Goal: Task Accomplishment & Management: Use online tool/utility

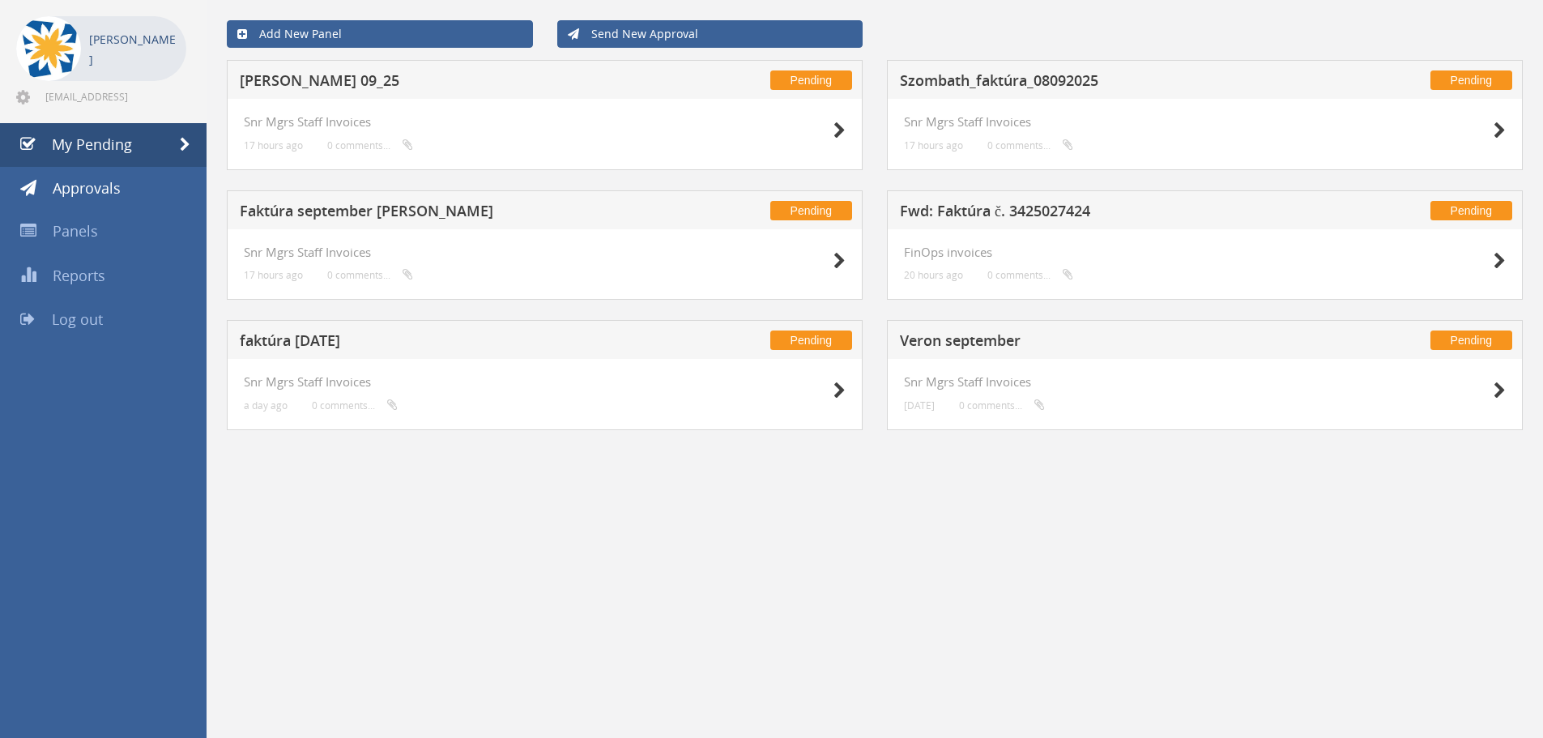
click at [979, 338] on h5 "Veron september" at bounding box center [1113, 343] width 427 height 20
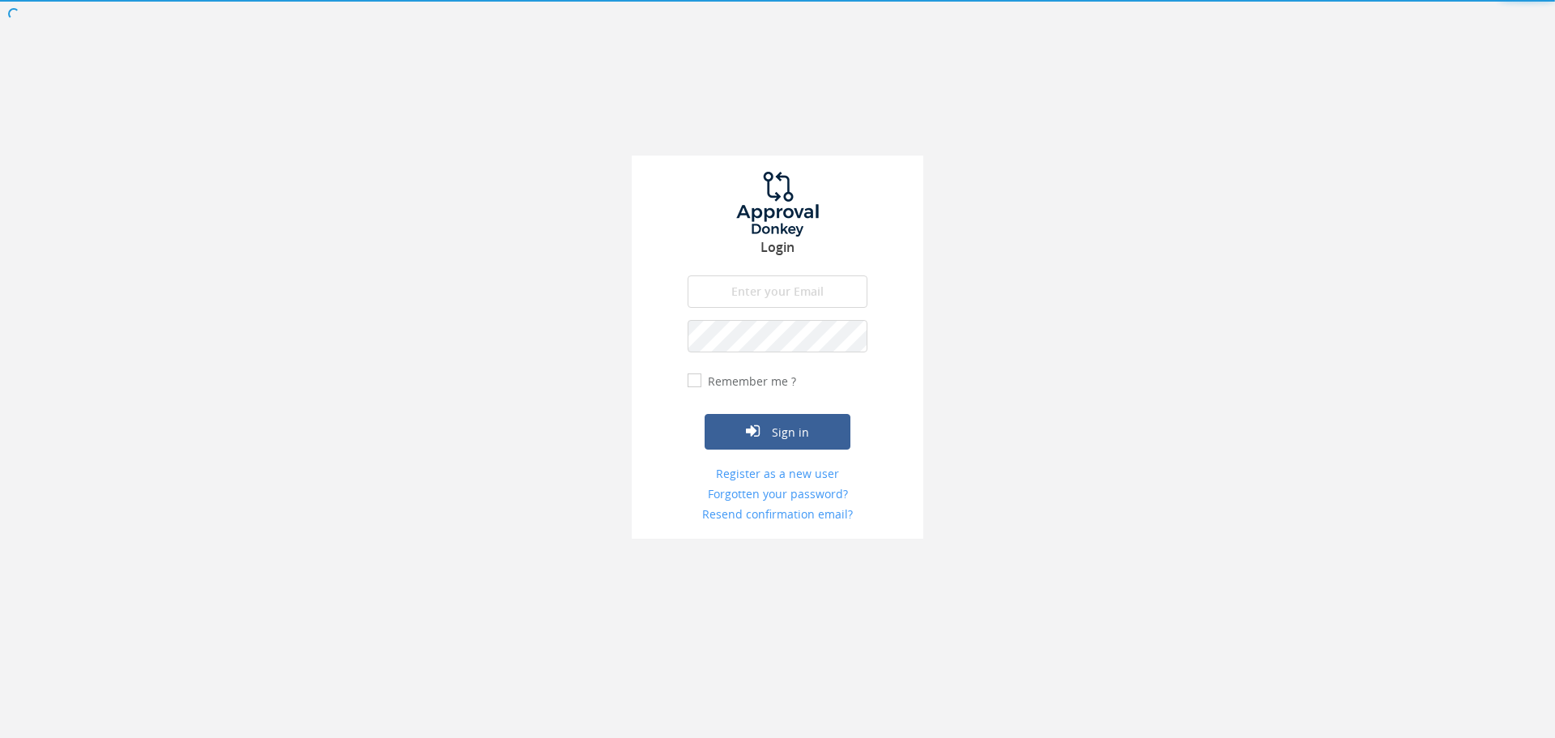
type input "[EMAIL_ADDRESS][DOMAIN_NAME]"
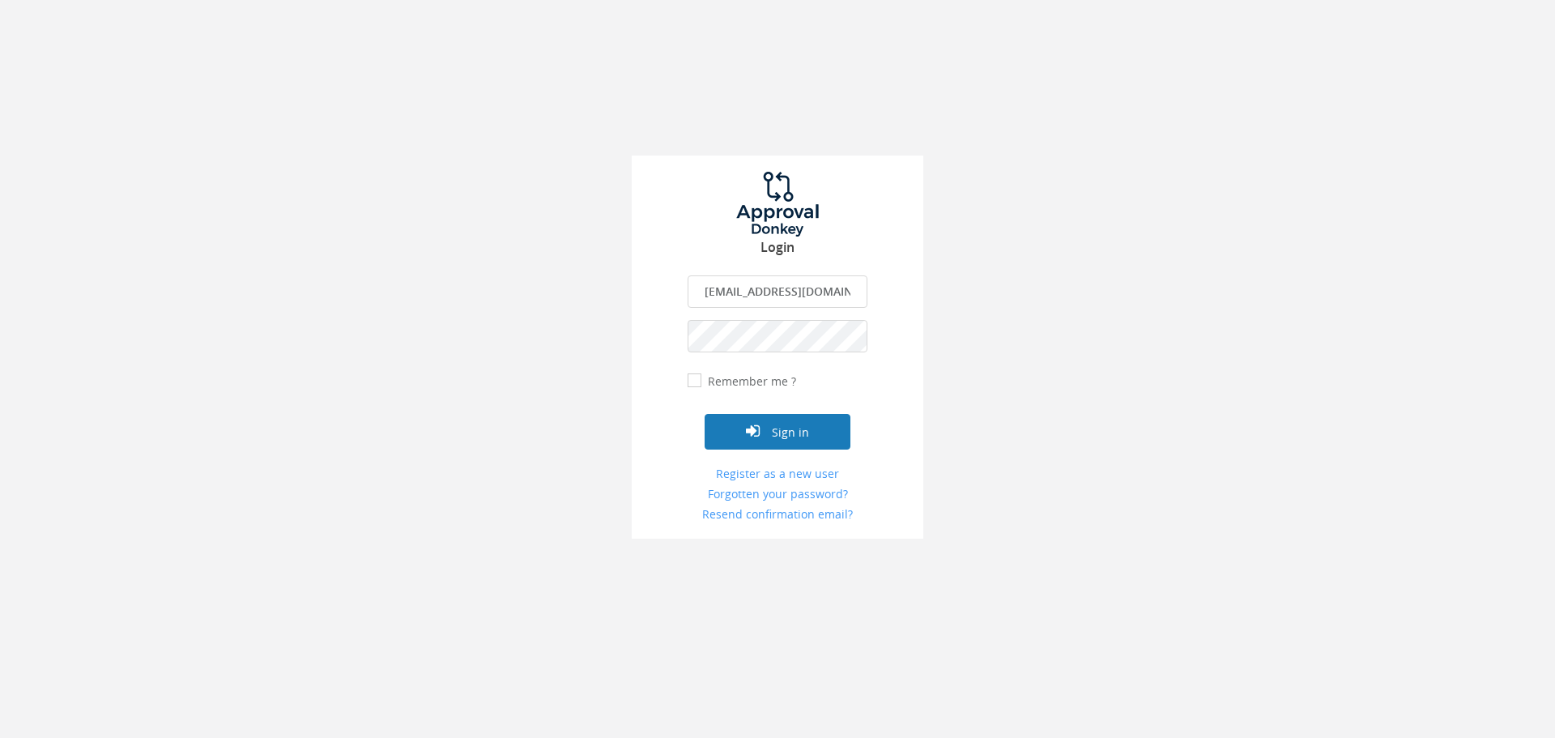
click at [796, 427] on button "Sign in" at bounding box center [778, 432] width 146 height 36
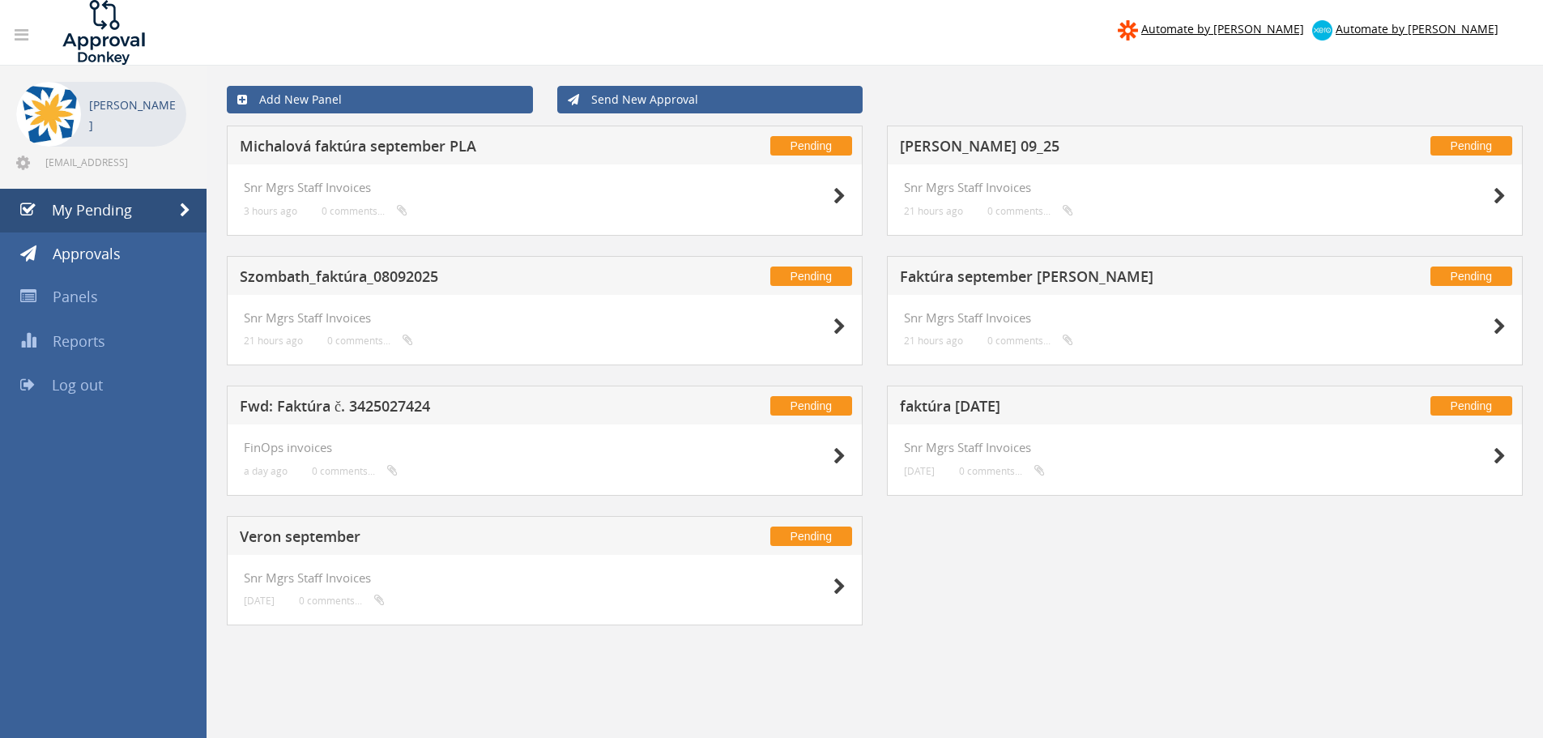
click at [385, 278] on h5 "Szombath_faktúra_08092025" at bounding box center [453, 279] width 427 height 20
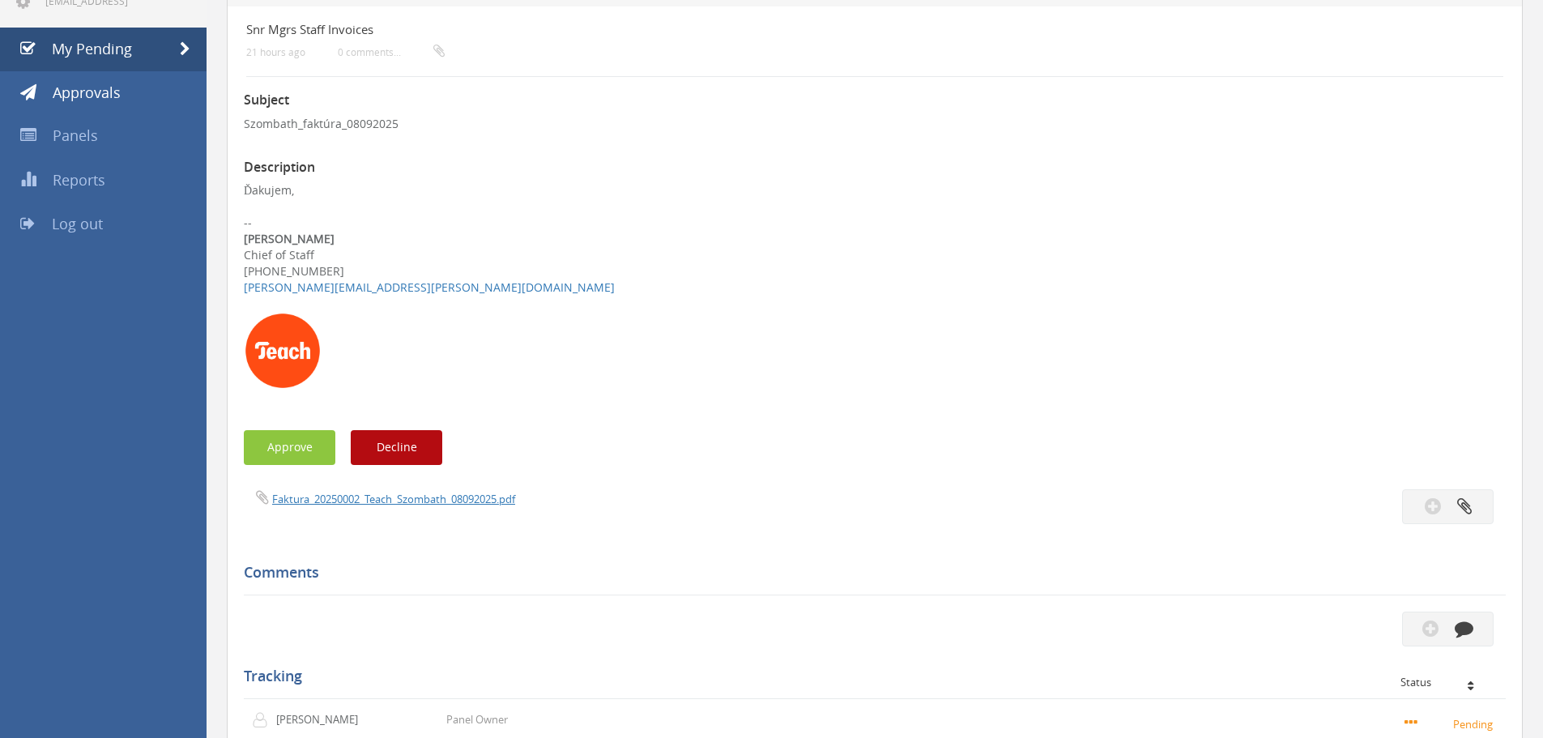
scroll to position [243, 0]
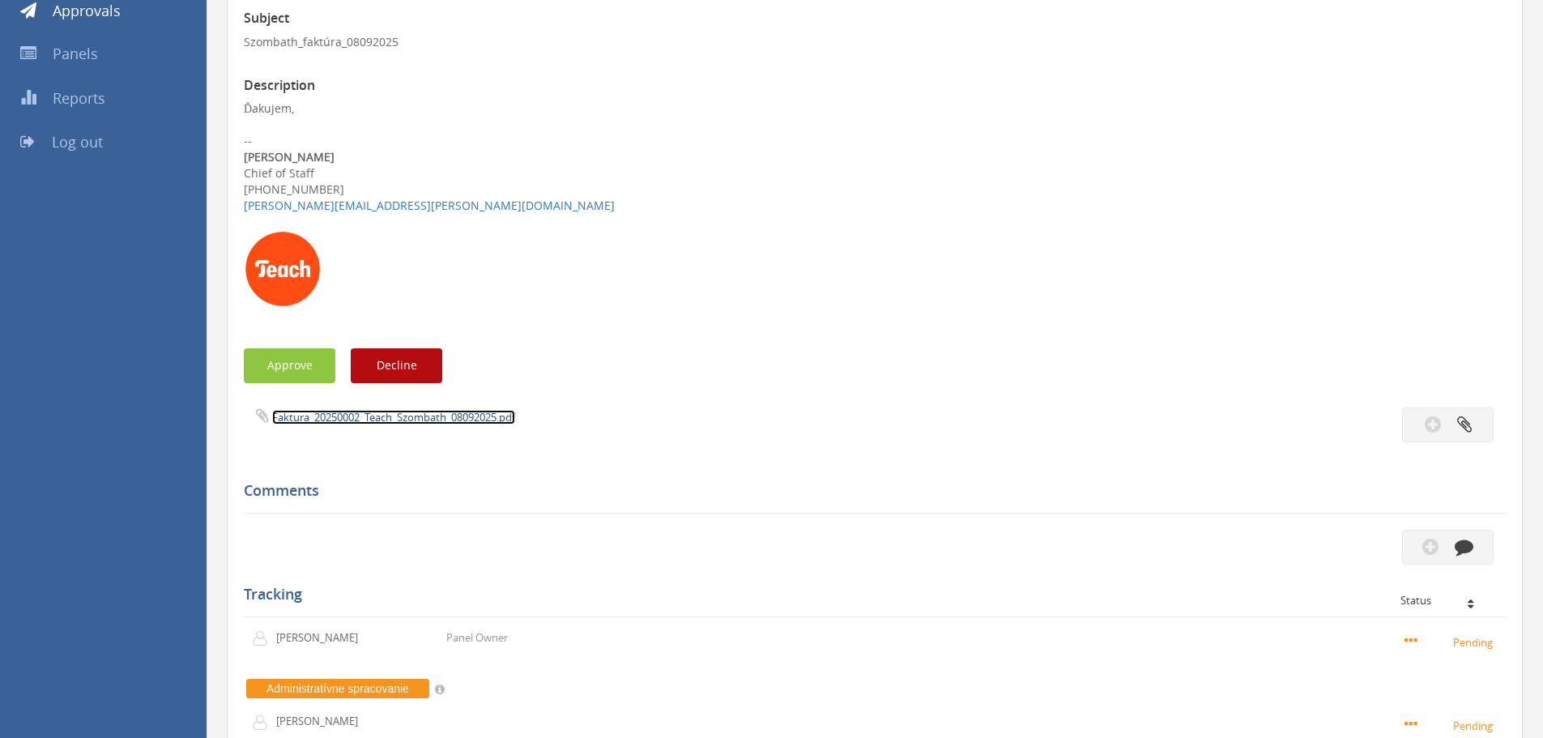
click at [315, 422] on link "Faktura_20250002_Teach_Szombath_08092025.pdf" at bounding box center [393, 417] width 243 height 15
click at [408, 366] on button "Decline" at bounding box center [397, 365] width 92 height 35
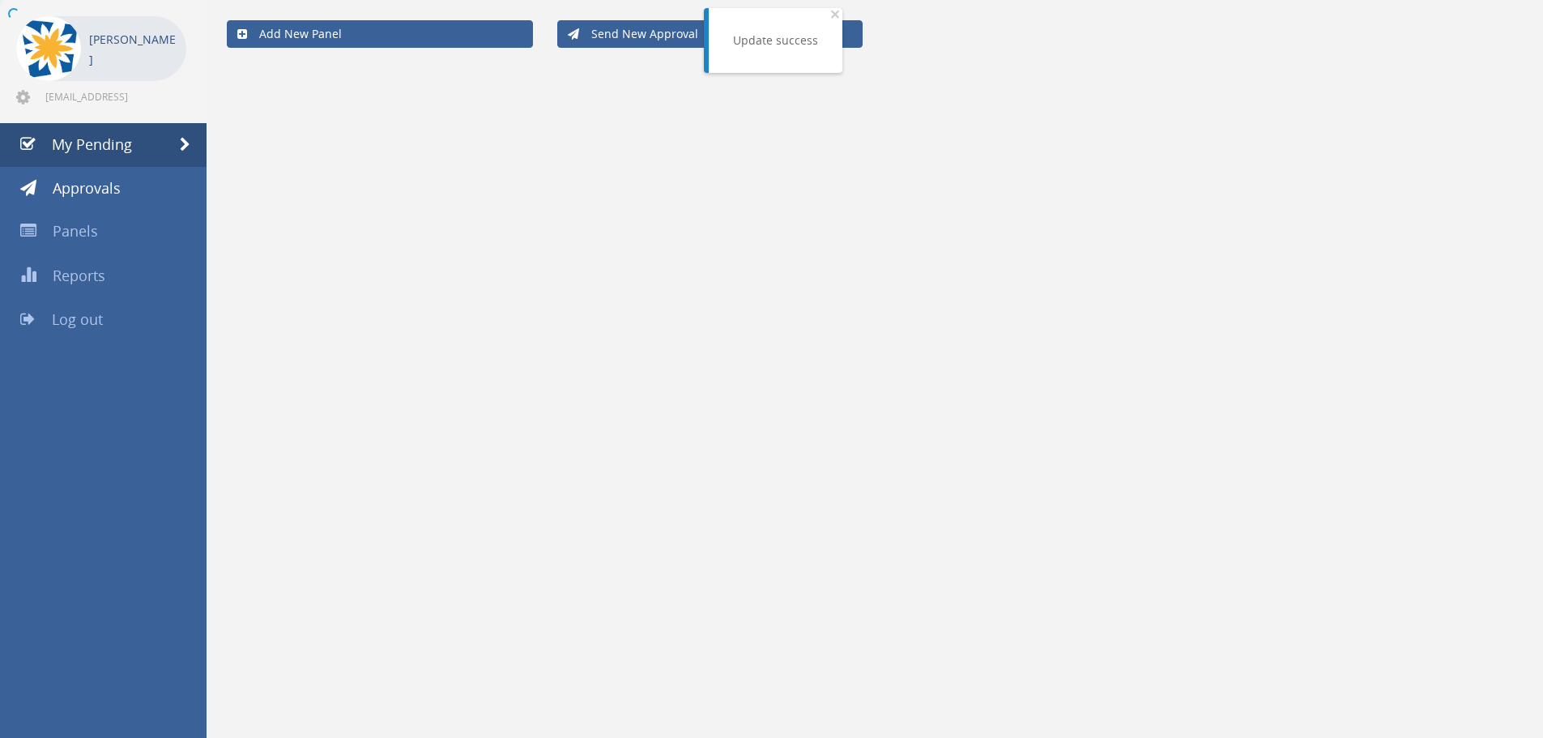
scroll to position [66, 0]
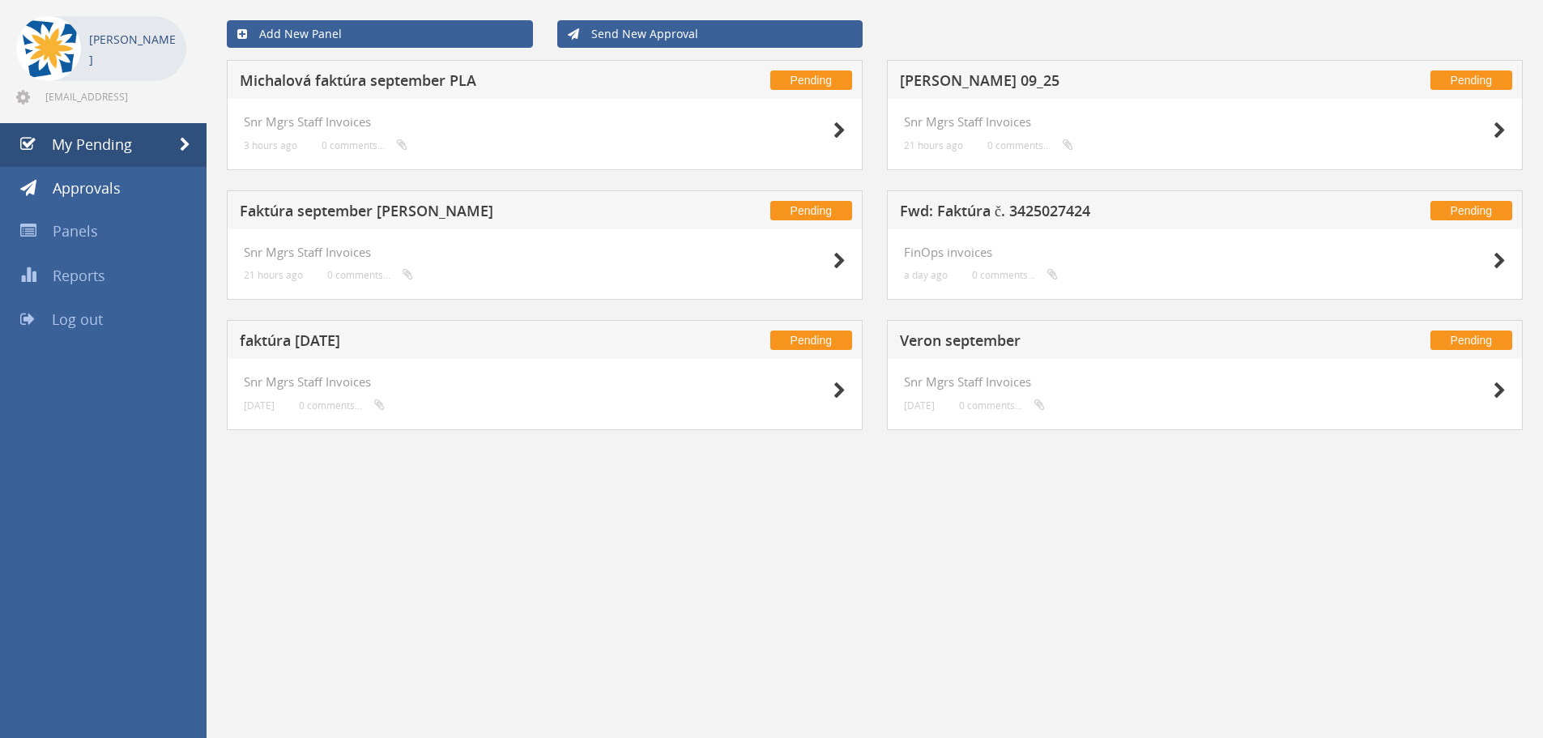
click at [1299, 572] on div "Add New Panel Send New Approval Pending Michalová faktúra september PLA Snr Mgr…" at bounding box center [874, 369] width 1336 height 738
click at [960, 80] on h5 "[PERSON_NAME] 09_25" at bounding box center [1113, 83] width 427 height 20
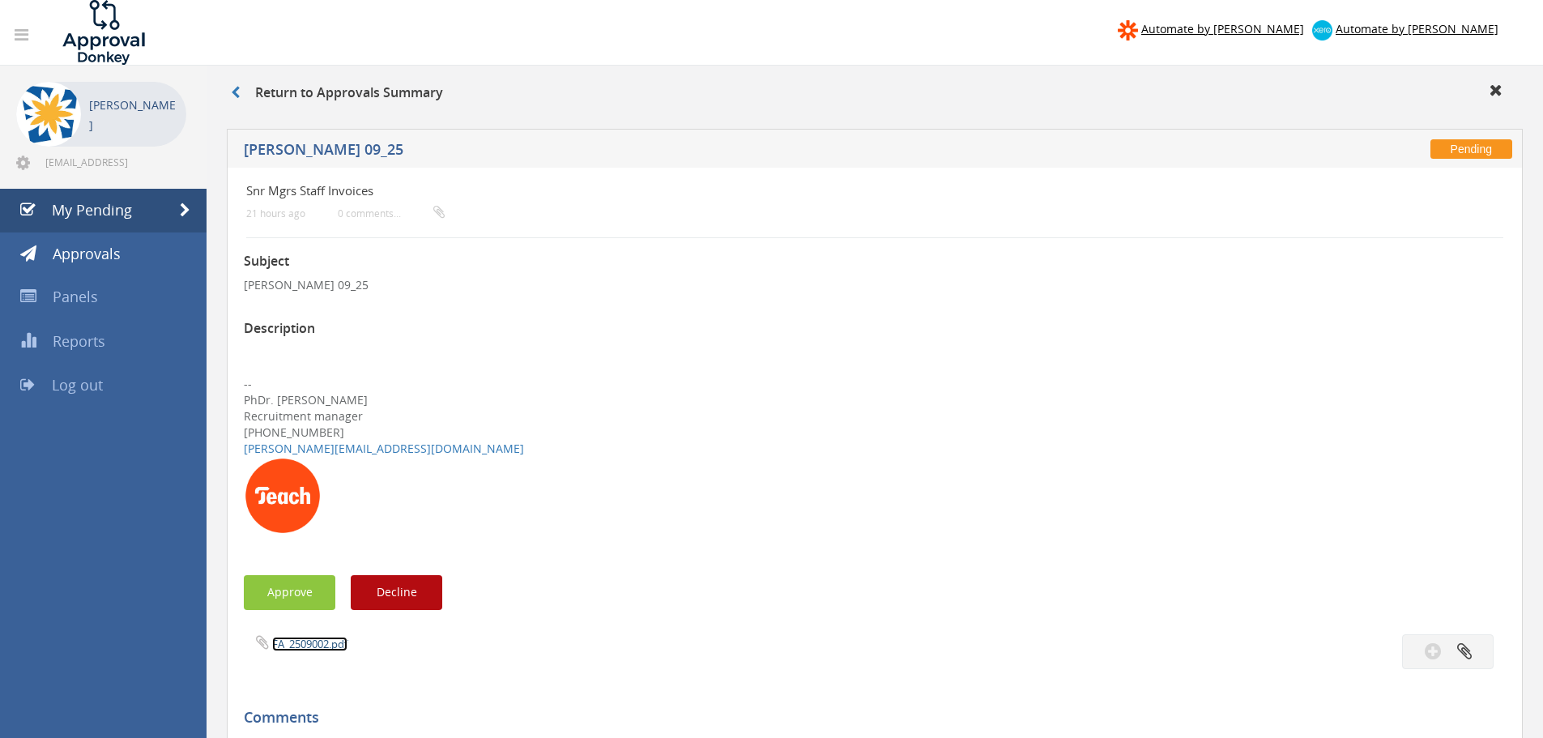
click at [297, 648] on link "FA_2509002.pdf" at bounding box center [309, 643] width 75 height 15
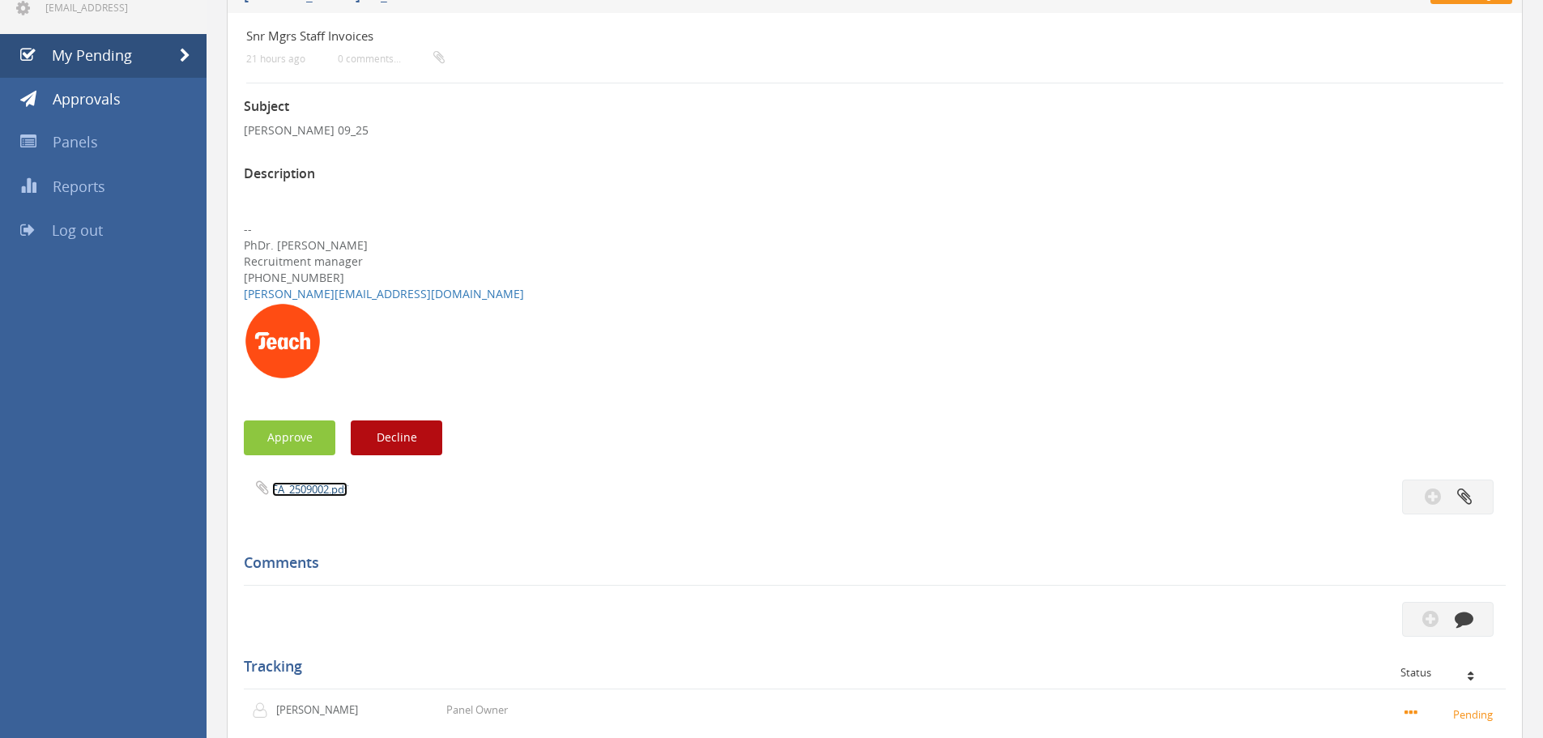
scroll to position [162, 0]
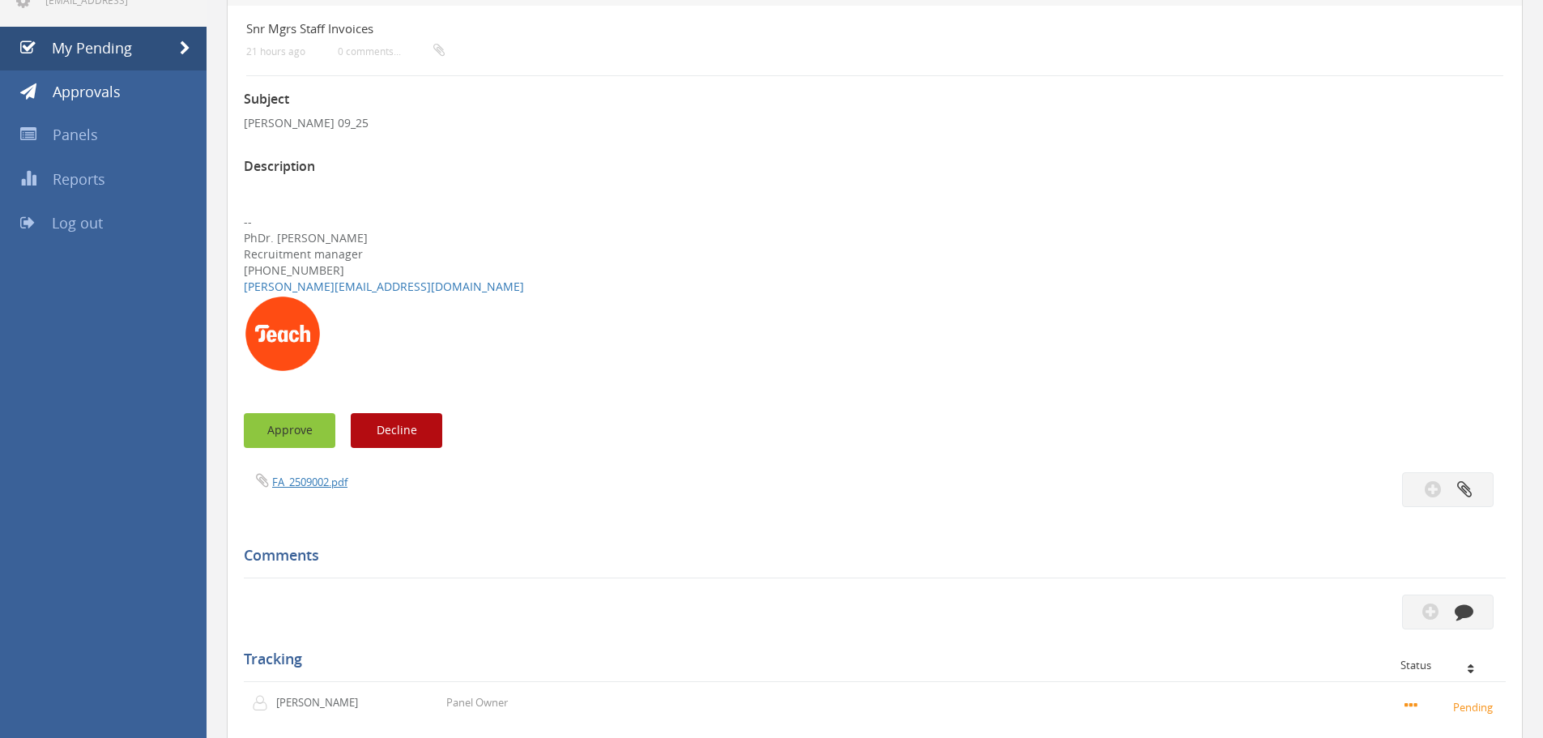
click at [303, 433] on button "Approve" at bounding box center [290, 430] width 92 height 35
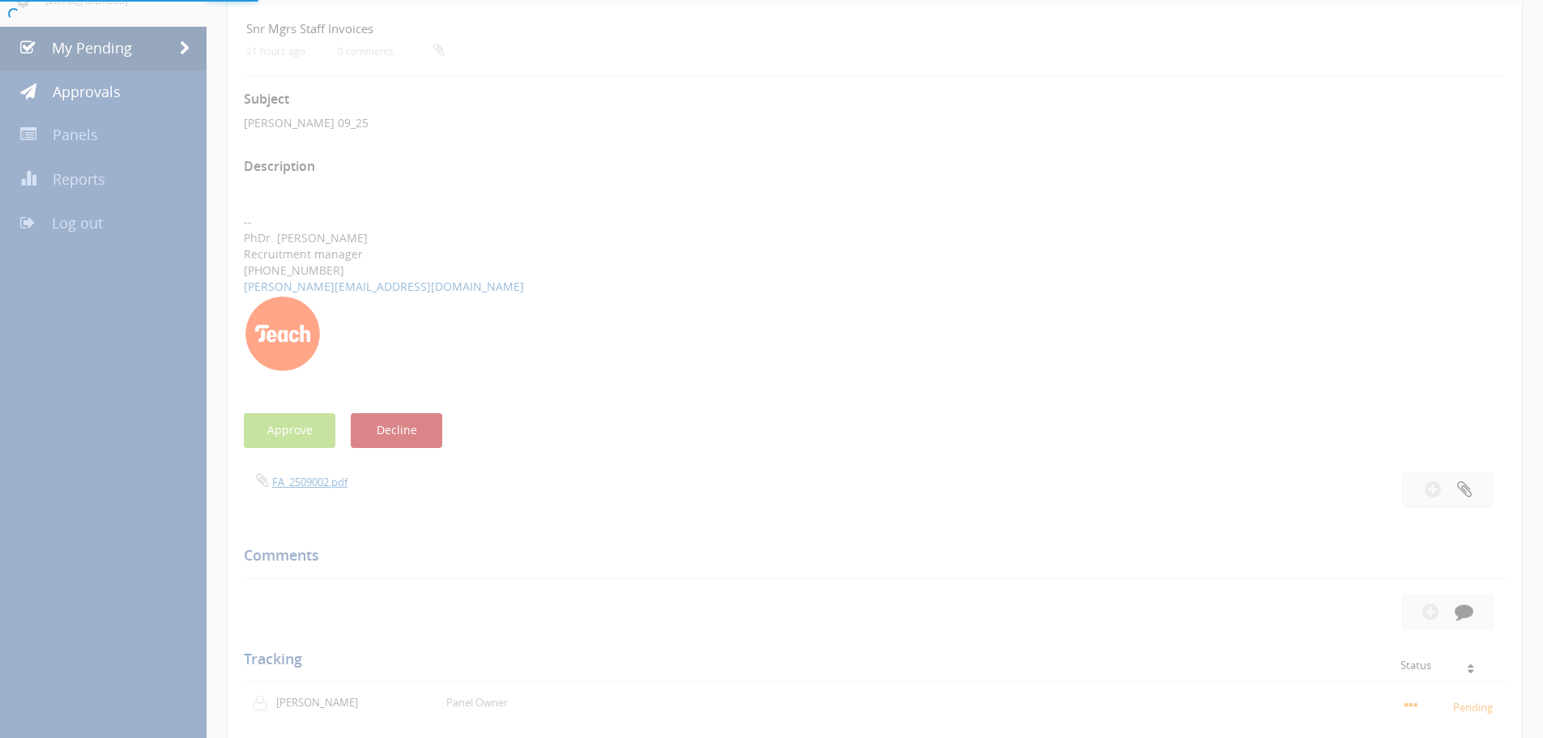
scroll to position [66, 0]
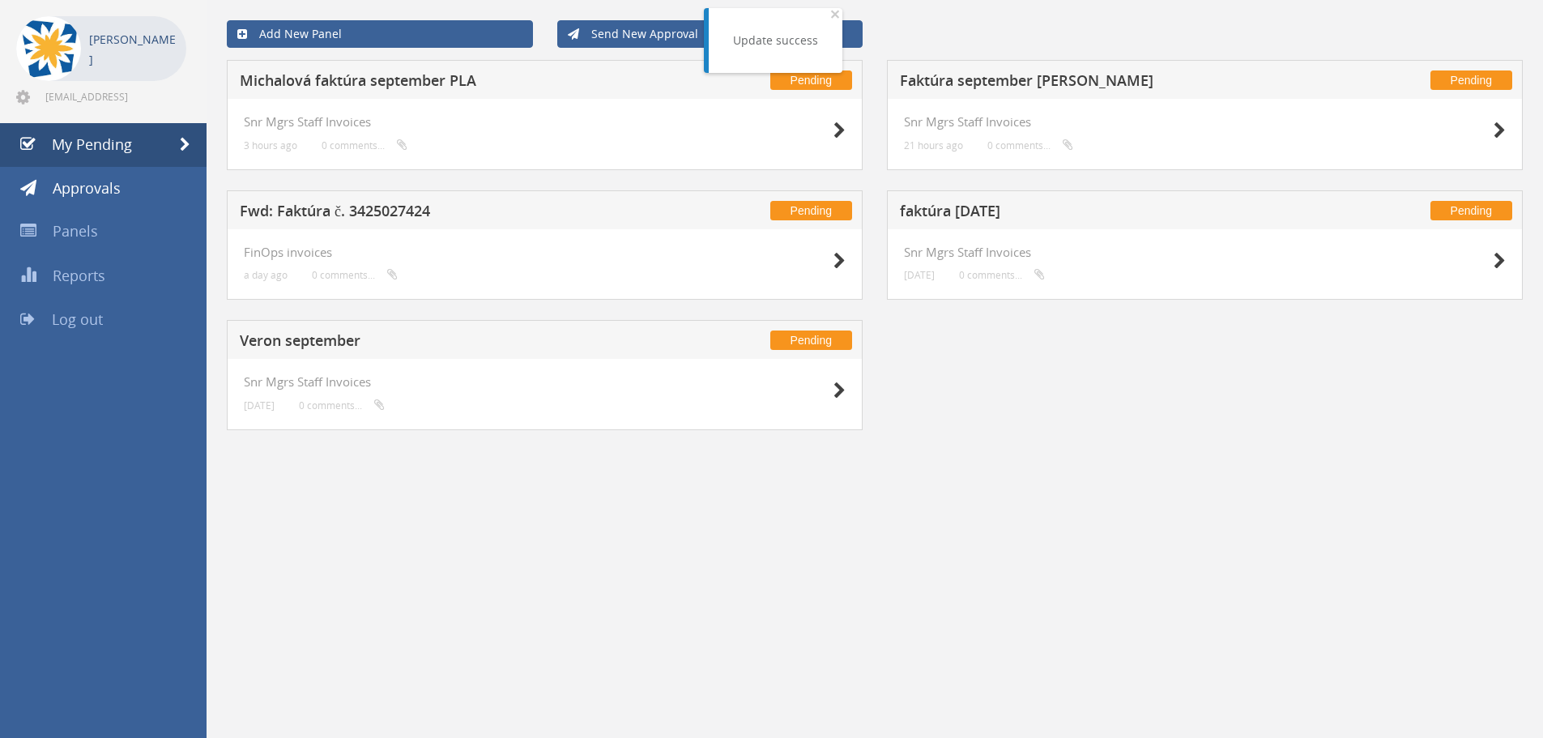
click at [935, 216] on h5 "faktúra [DATE]" at bounding box center [1113, 213] width 427 height 20
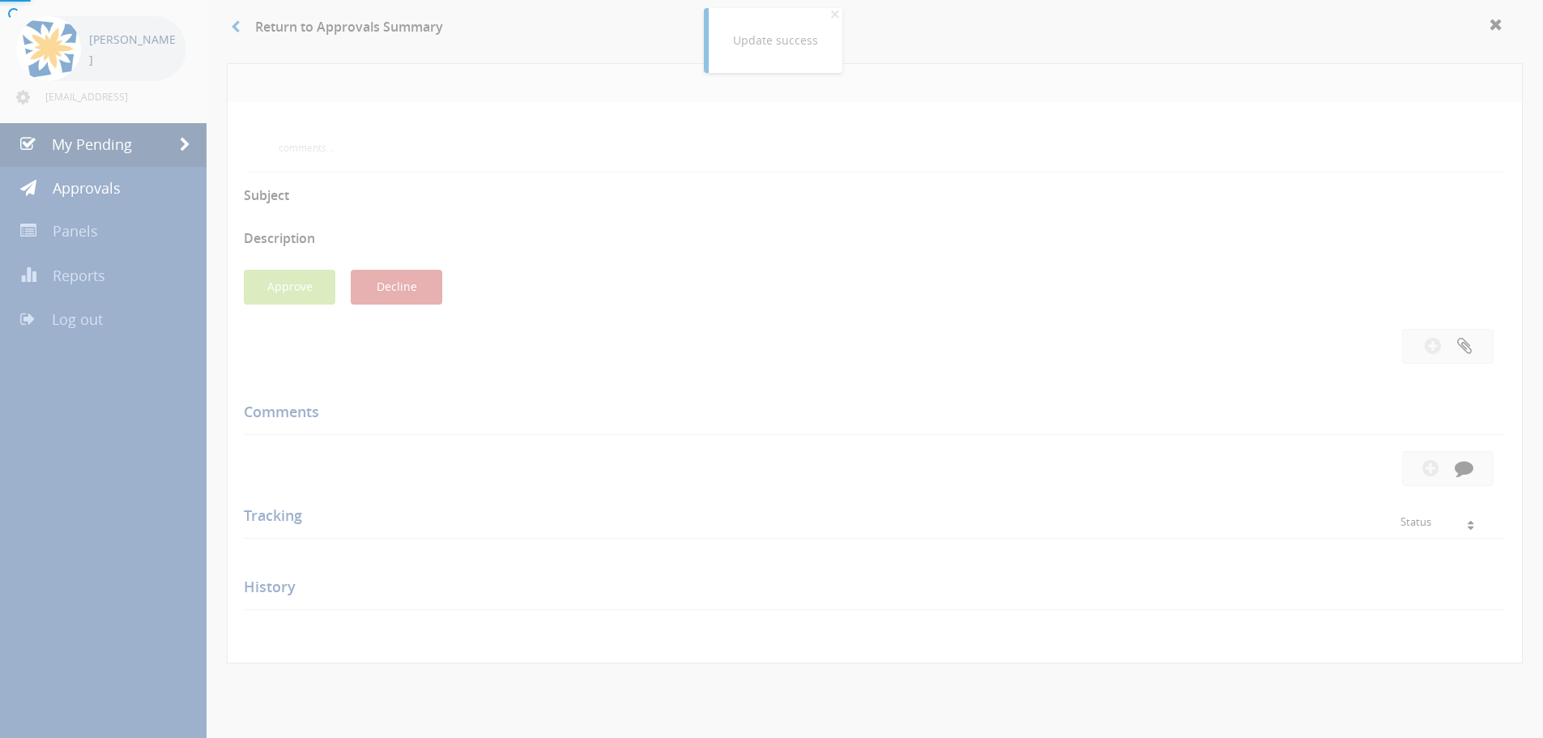
scroll to position [162, 0]
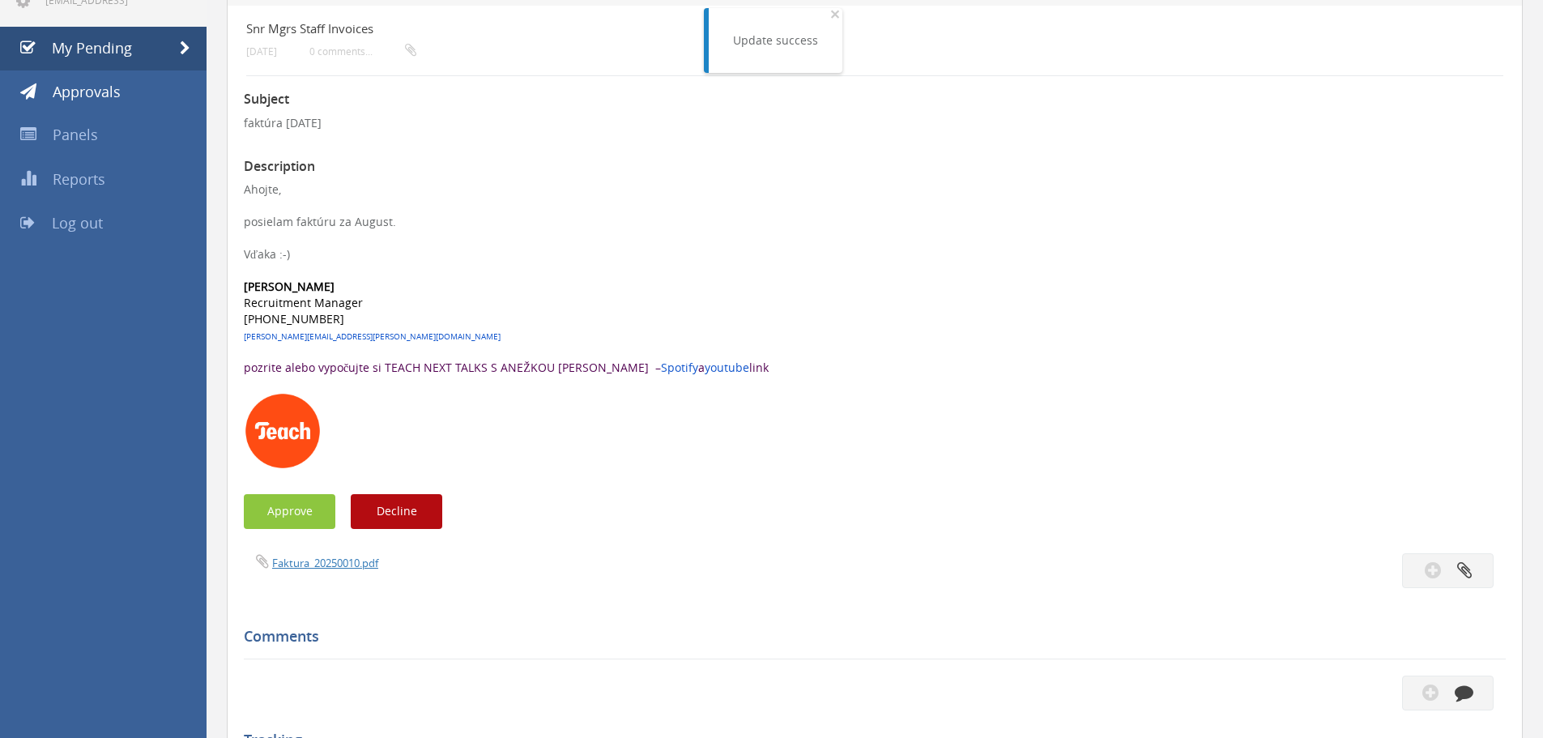
scroll to position [66, 0]
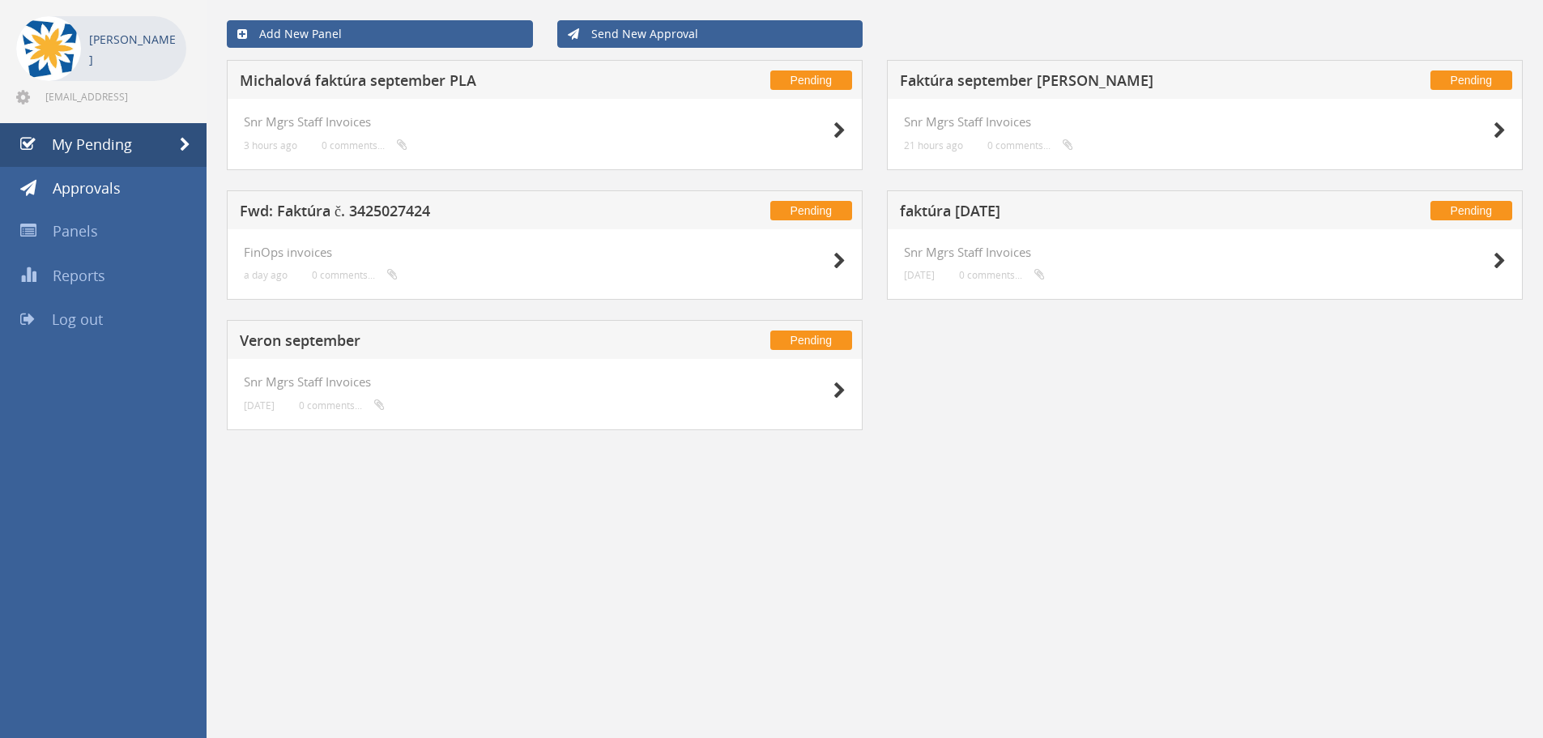
click at [300, 210] on h5 "Fwd: Faktúra č. 3425027424" at bounding box center [453, 213] width 427 height 20
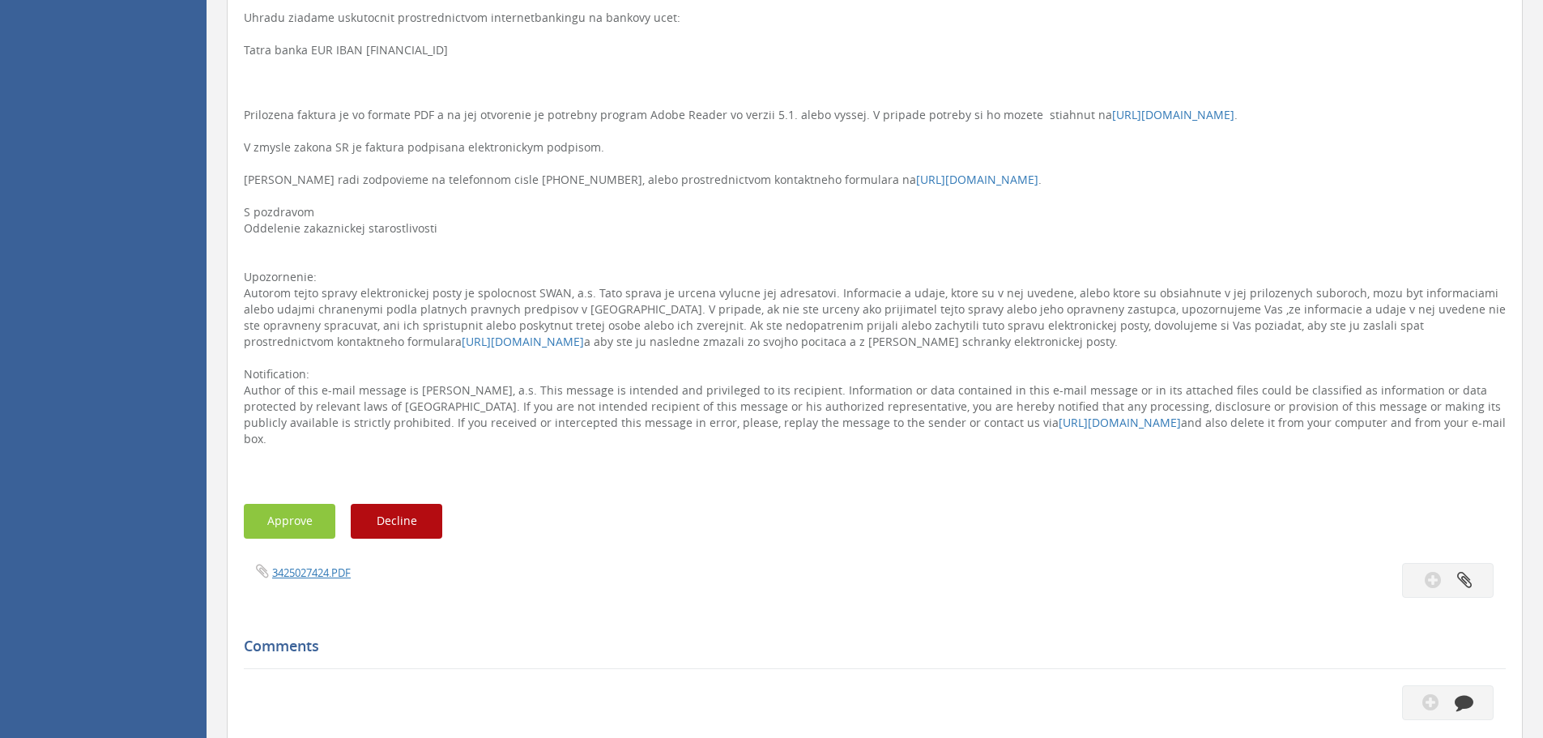
scroll to position [972, 0]
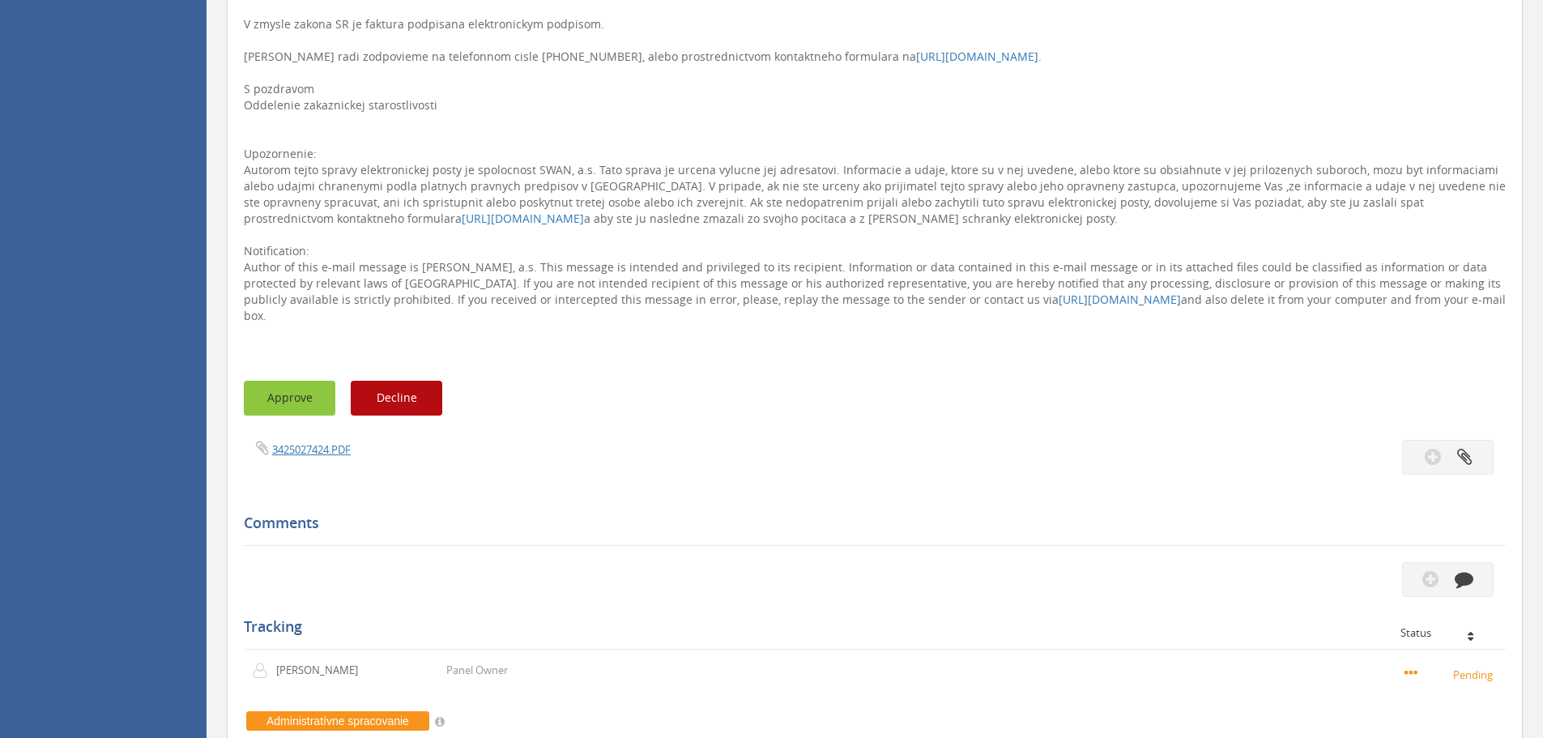
click at [308, 386] on button "Approve" at bounding box center [290, 398] width 92 height 35
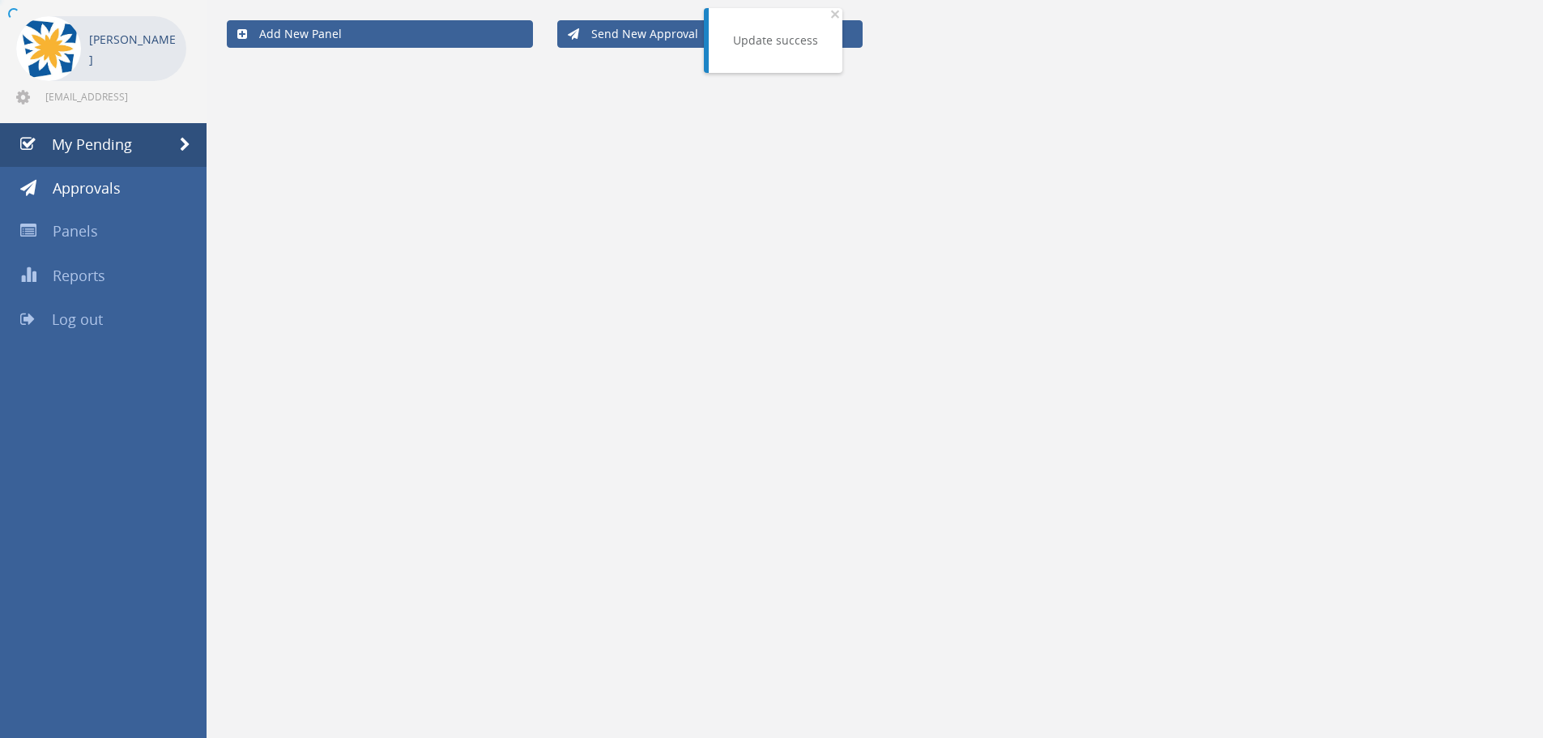
scroll to position [66, 0]
